Goal: Transaction & Acquisition: Purchase product/service

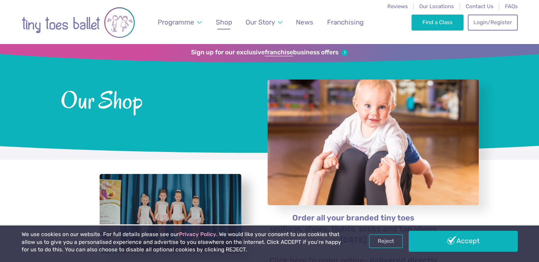
click at [380, 242] on link "Reject" at bounding box center [386, 240] width 34 height 13
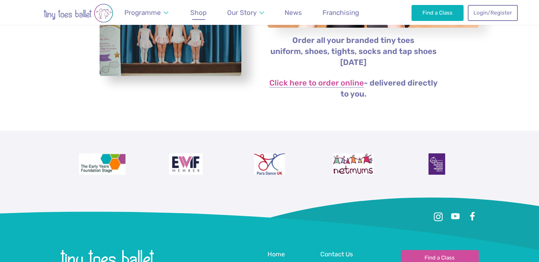
scroll to position [59, 0]
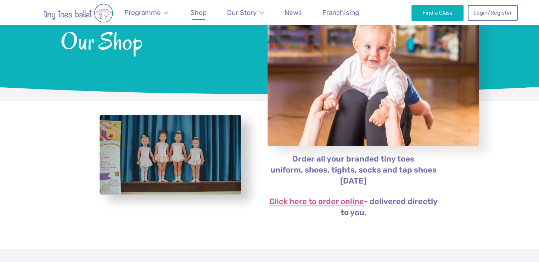
click at [312, 205] on link "Click here to order online" at bounding box center [316, 201] width 95 height 9
